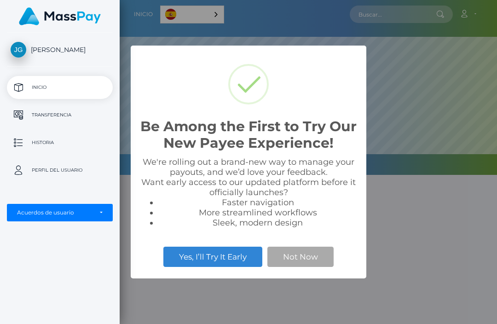
scroll to position [175, 497]
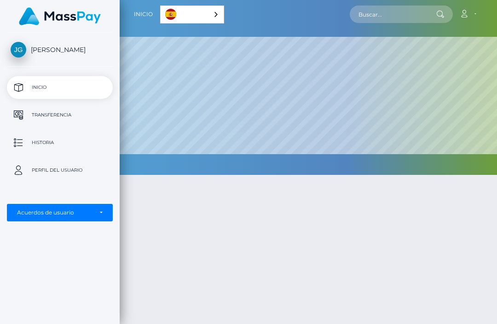
click at [160, 6] on div "Español" at bounding box center [192, 15] width 64 height 18
click at [161, 9] on link "Español" at bounding box center [193, 14] width 65 height 17
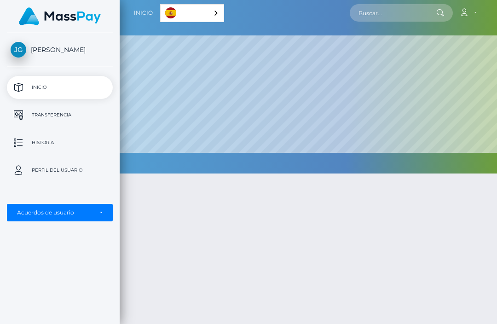
scroll to position [0, 0]
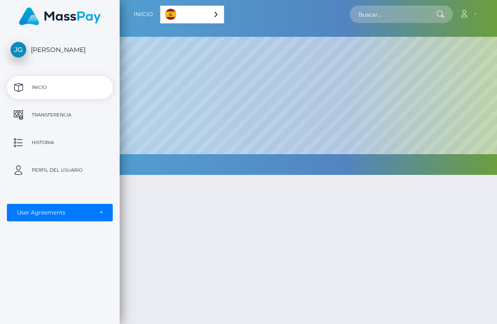
click at [161, 12] on link "Español" at bounding box center [192, 14] width 63 height 17
click at [161, 8] on link "Español" at bounding box center [193, 14] width 65 height 17
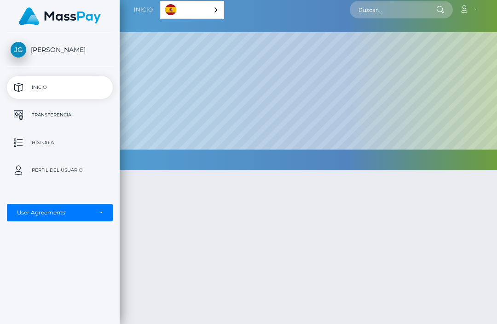
scroll to position [5, 0]
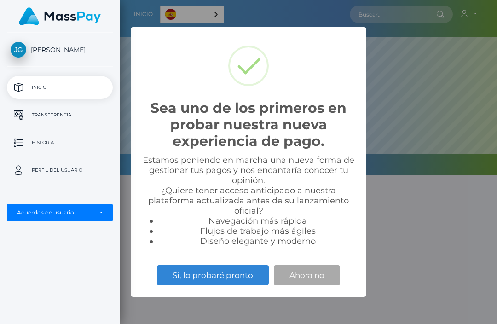
scroll to position [175, 497]
click at [318, 270] on button "Ahora no" at bounding box center [307, 275] width 66 height 20
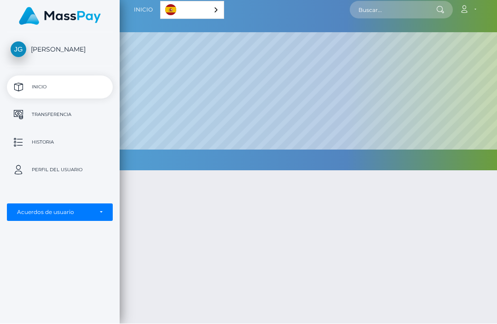
scroll to position [0, 0]
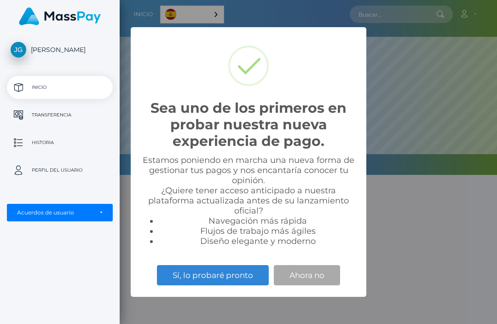
scroll to position [175, 497]
click at [314, 275] on button "Ahora no" at bounding box center [307, 275] width 66 height 20
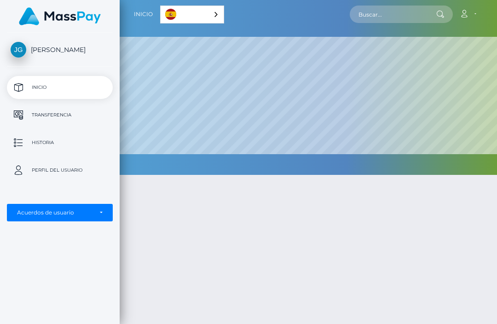
click at [442, 16] on icon at bounding box center [440, 14] width 8 height 7
click at [414, 23] on input "text" at bounding box center [393, 14] width 86 height 17
click at [431, 16] on input "text" at bounding box center [393, 14] width 86 height 17
click at [134, 12] on link "Inicio" at bounding box center [143, 14] width 19 height 19
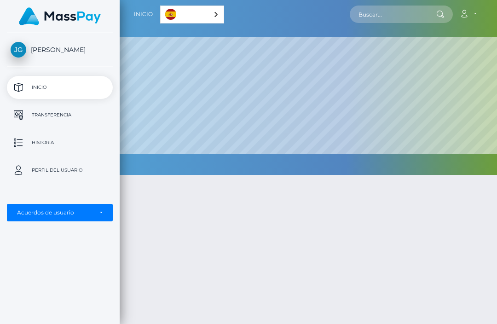
click at [134, 23] on link "Inicio" at bounding box center [143, 14] width 19 height 19
click at [134, 12] on link "Inicio" at bounding box center [143, 14] width 19 height 19
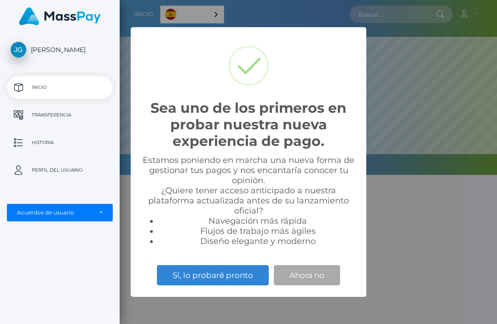
scroll to position [175, 497]
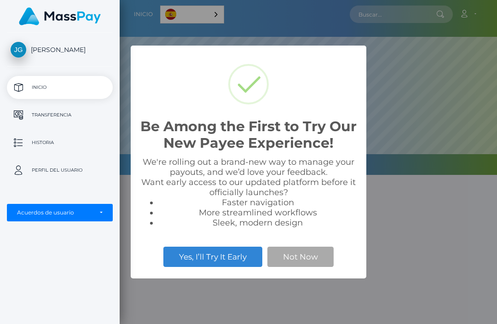
scroll to position [175, 497]
